Goal: Task Accomplishment & Management: Use online tool/utility

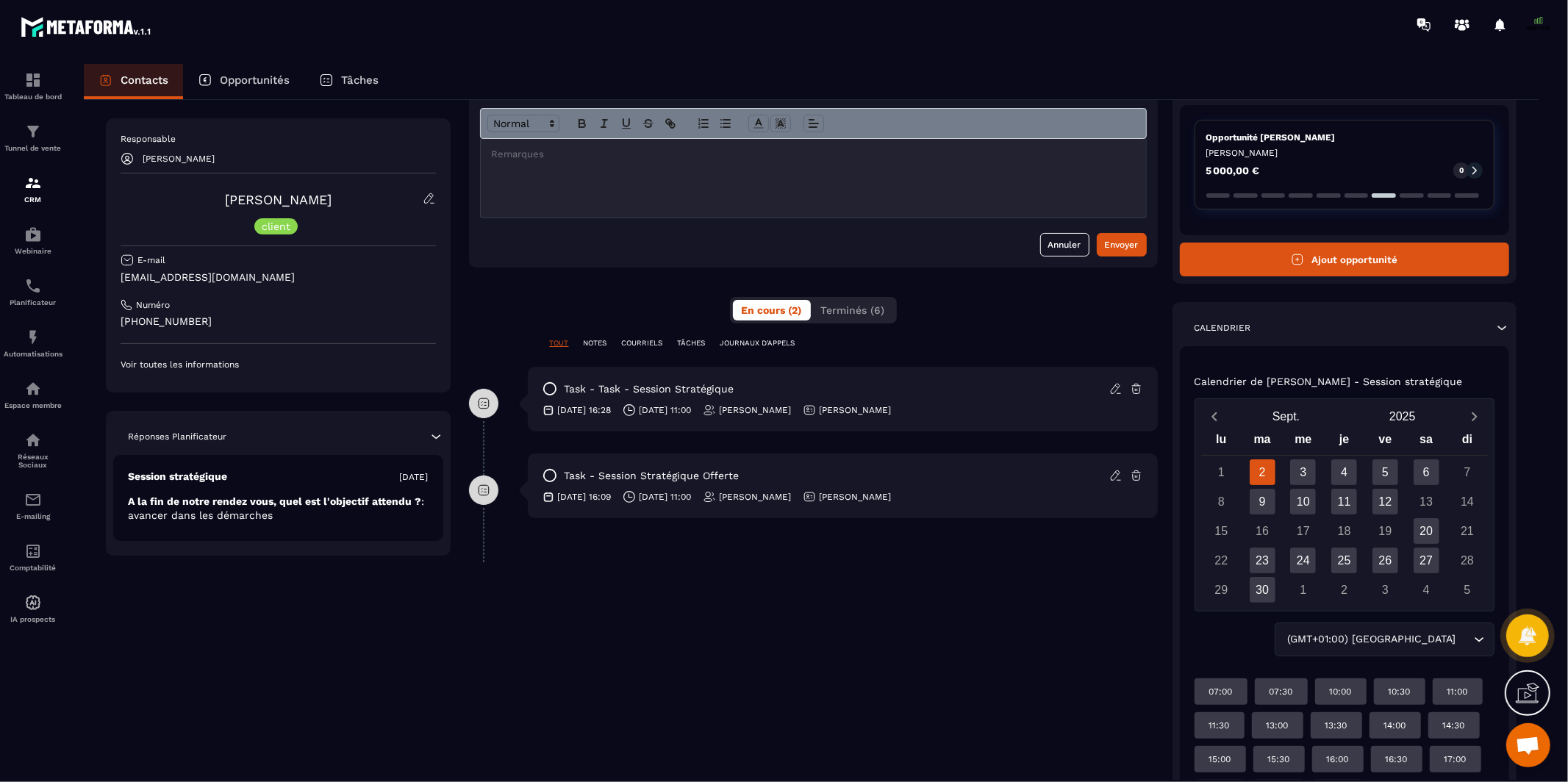
scroll to position [203, 0]
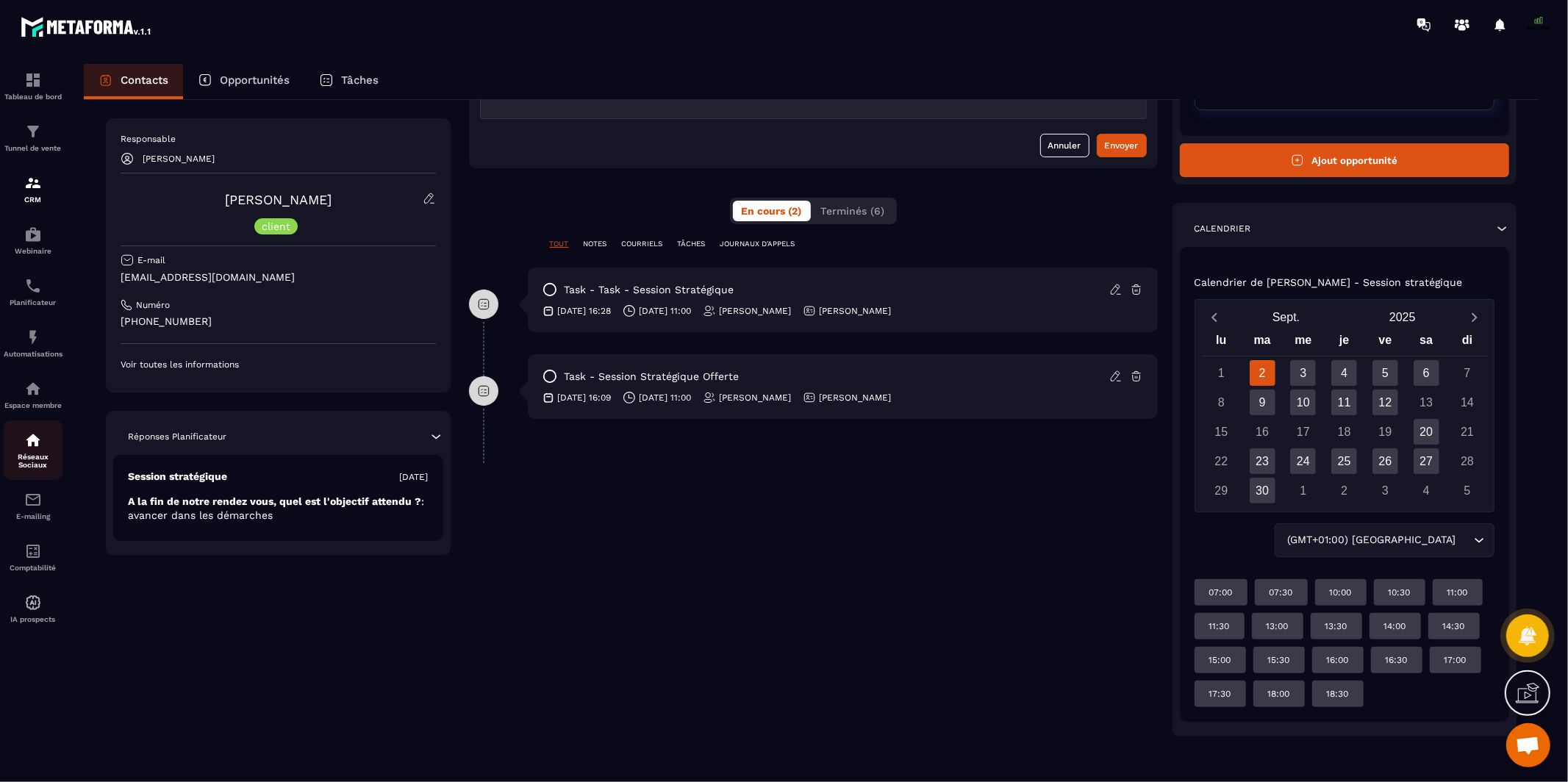
click at [19, 461] on p "Réseaux Sociaux" at bounding box center [33, 461] width 59 height 16
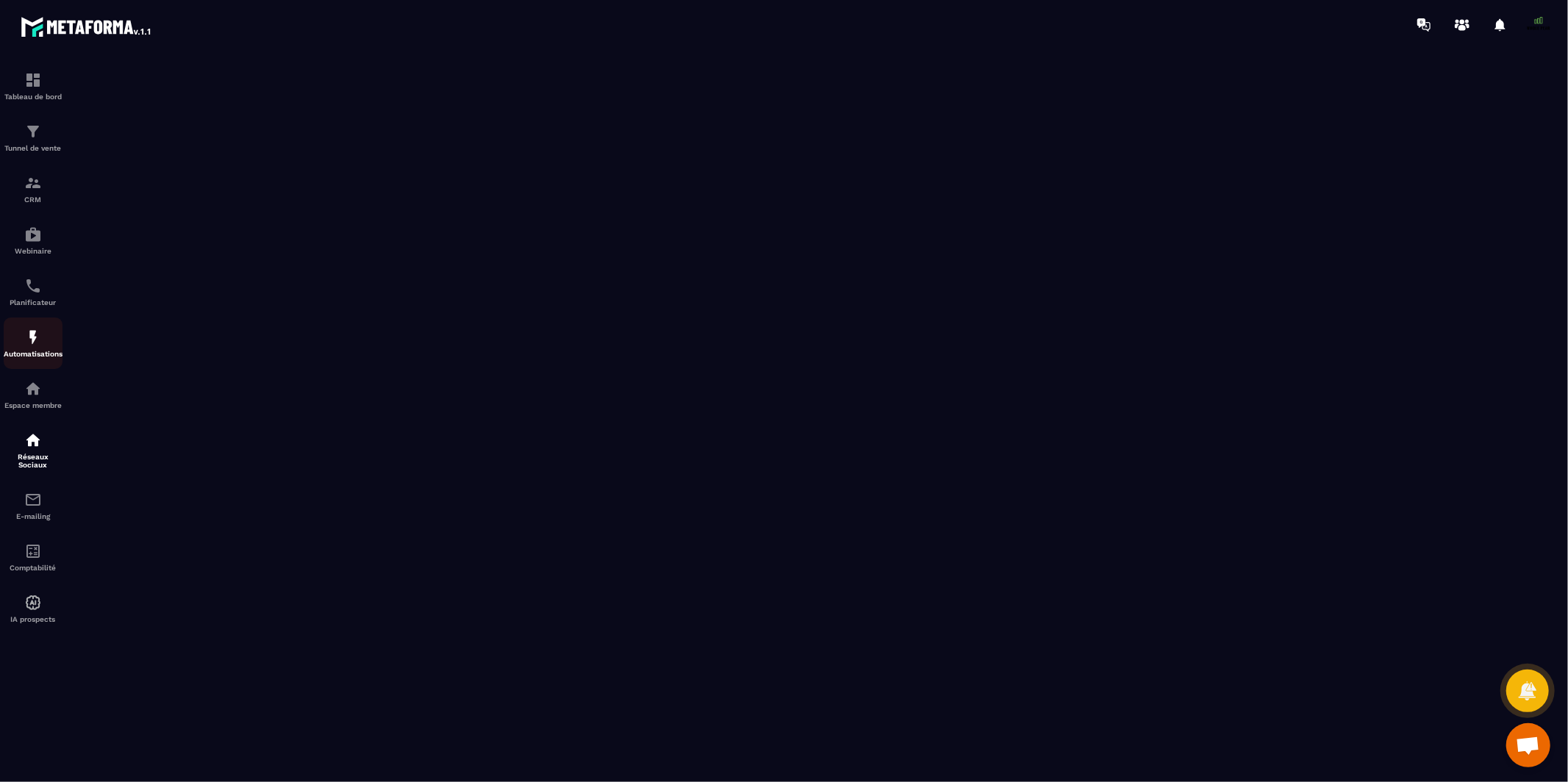
click at [33, 340] on img at bounding box center [33, 337] width 18 height 18
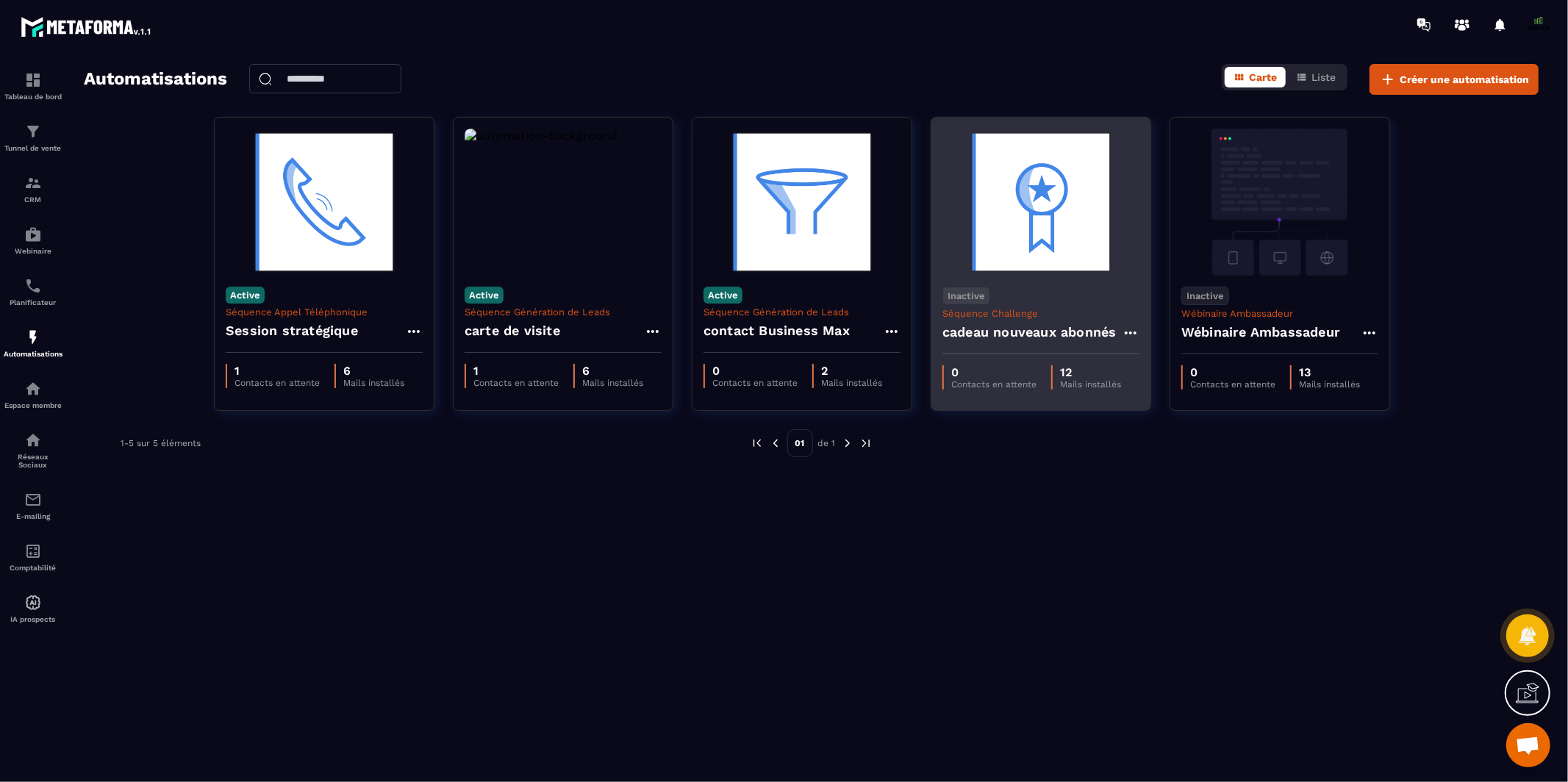
click at [1027, 330] on h4 "cadeau nouveaux abonnés" at bounding box center [1029, 332] width 174 height 21
click at [1027, 331] on h4 "cadeau nouveaux abonnés" at bounding box center [1029, 332] width 174 height 21
click at [1063, 254] on img at bounding box center [1041, 202] width 197 height 147
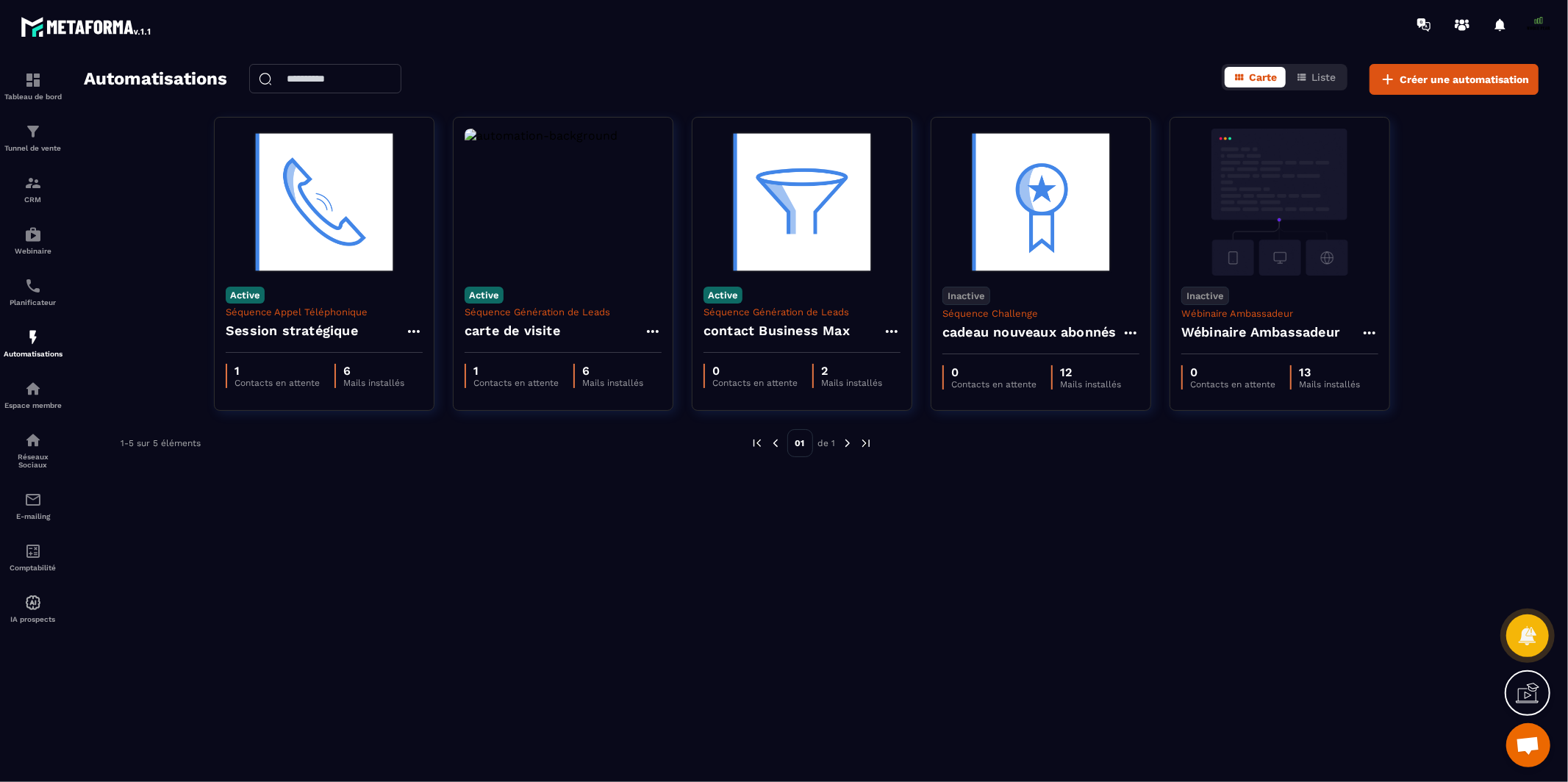
click at [1080, 464] on div "Automatisations Carte Liste Créer une automatisation Active Séquence Appel Télé…" at bounding box center [811, 421] width 1484 height 713
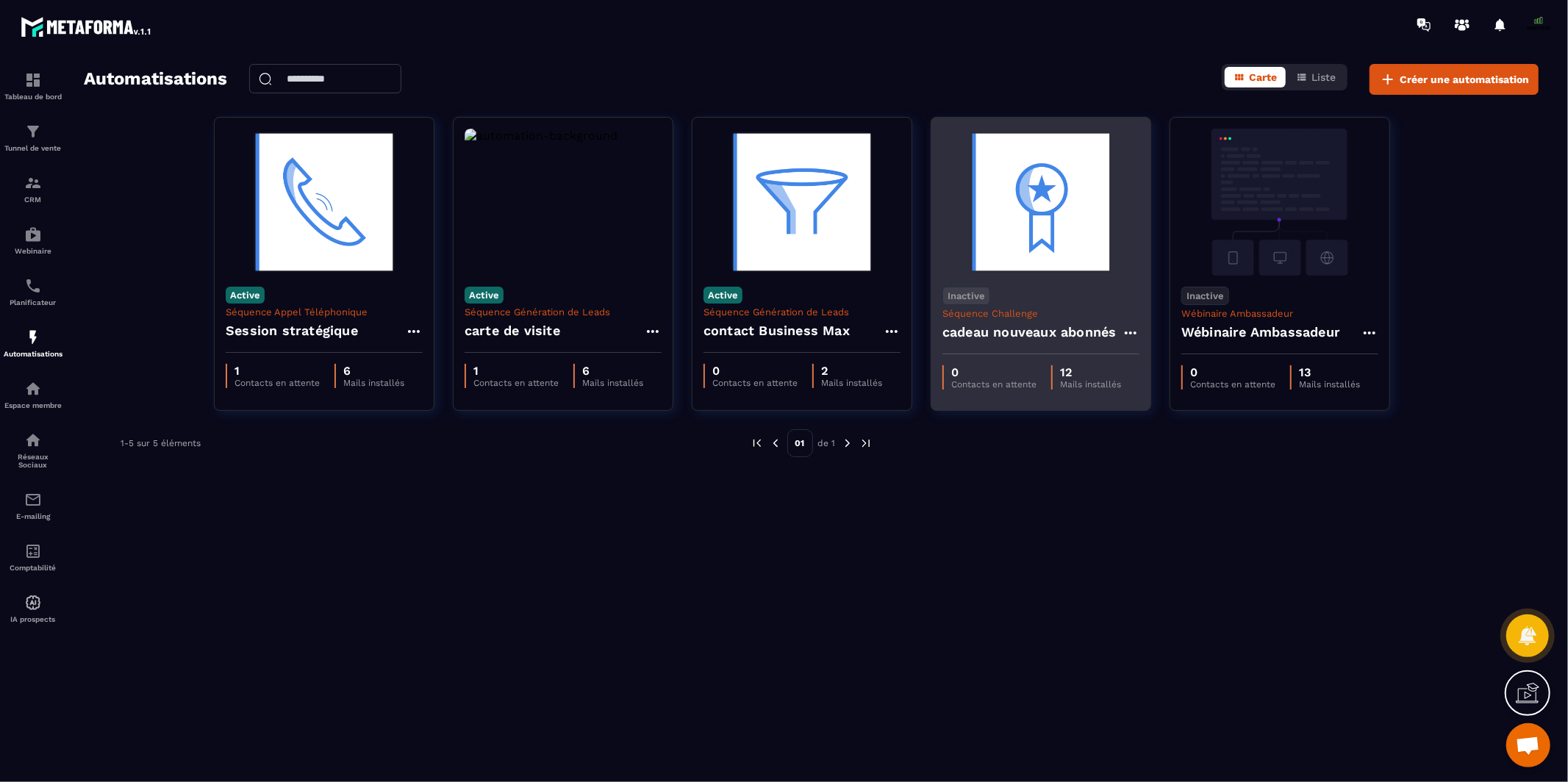
click at [1033, 284] on div "Inactive Séquence Challenge cadeau nouveaux abonnés" at bounding box center [1041, 315] width 219 height 79
click at [1034, 228] on img at bounding box center [1041, 202] width 197 height 147
click at [997, 337] on h4 "cadeau nouveaux abonnés" at bounding box center [1029, 332] width 174 height 21
